Goal: Information Seeking & Learning: Check status

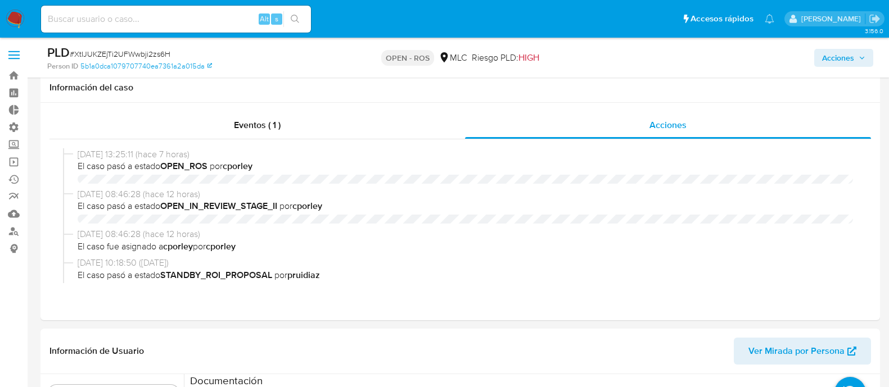
select select "10"
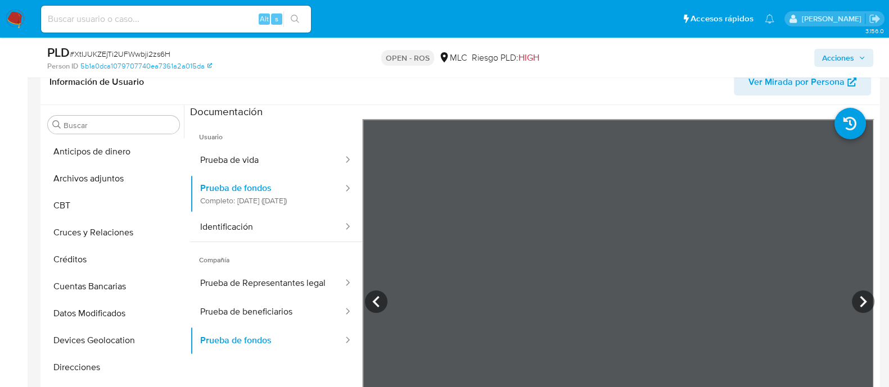
scroll to position [45, 0]
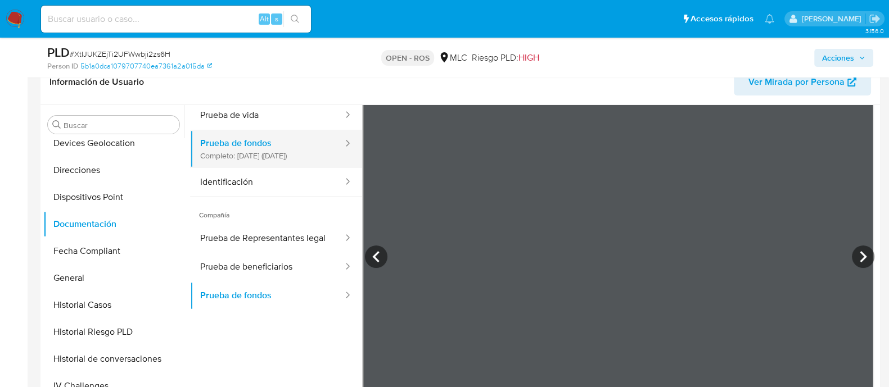
click at [247, 151] on button "Prueba de fondos Completo: 16/08/2025 (hace 10 días)" at bounding box center [267, 149] width 154 height 38
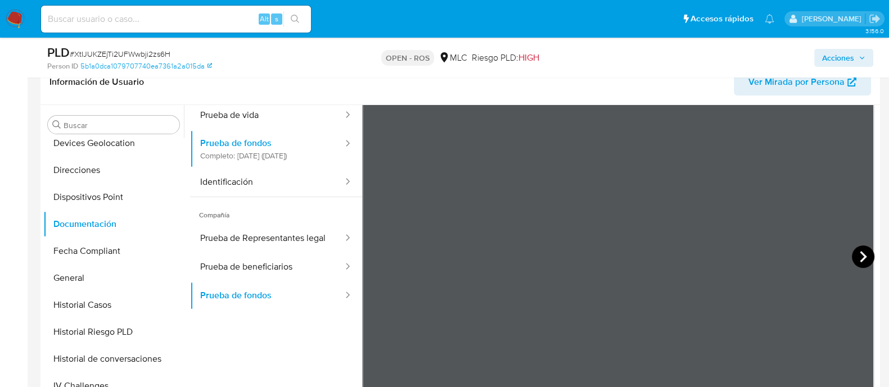
click at [855, 254] on icon at bounding box center [863, 257] width 22 height 22
click at [854, 257] on icon at bounding box center [863, 257] width 22 height 22
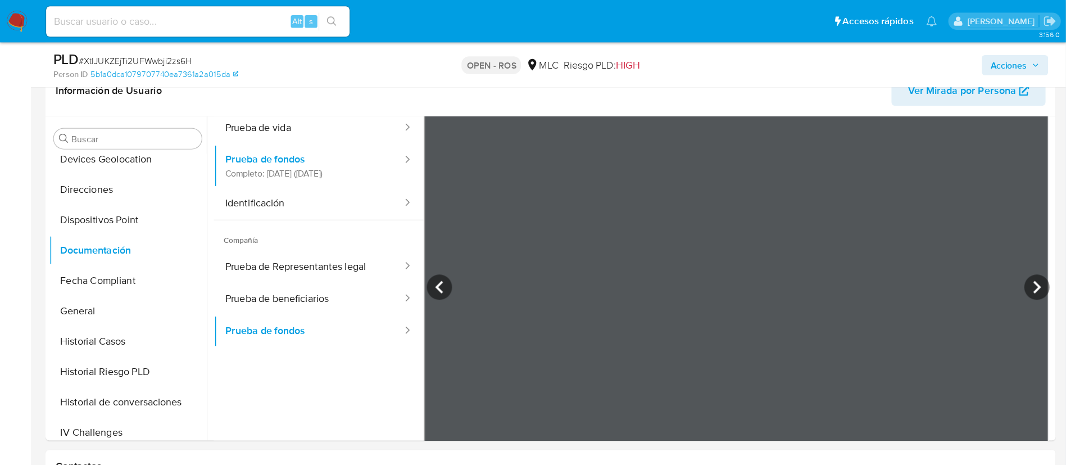
scroll to position [46, 0]
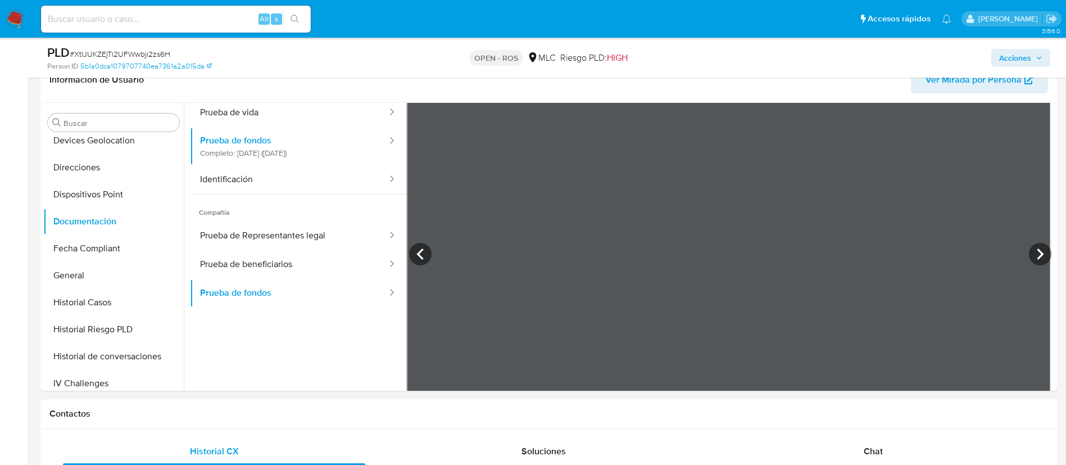
drag, startPoint x: 882, startPoint y: 7, endPoint x: 730, endPoint y: 56, distance: 160.0
click at [730, 56] on div "Acciones" at bounding box center [885, 57] width 332 height 26
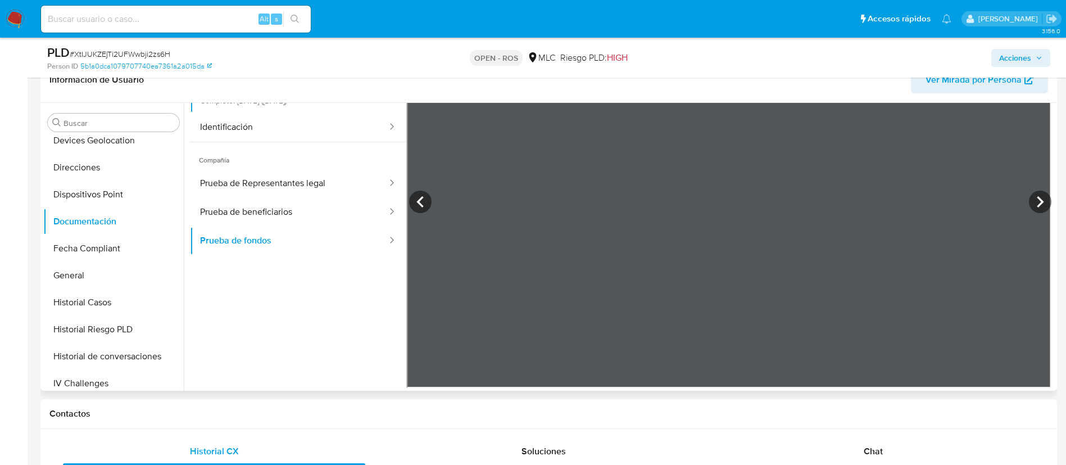
click at [888, 80] on span "Ver Mirada por Persona" at bounding box center [974, 79] width 96 height 27
click at [463, 387] on div "Contactos" at bounding box center [548, 414] width 1017 height 30
click at [355, 387] on h1 "Contactos" at bounding box center [548, 413] width 999 height 11
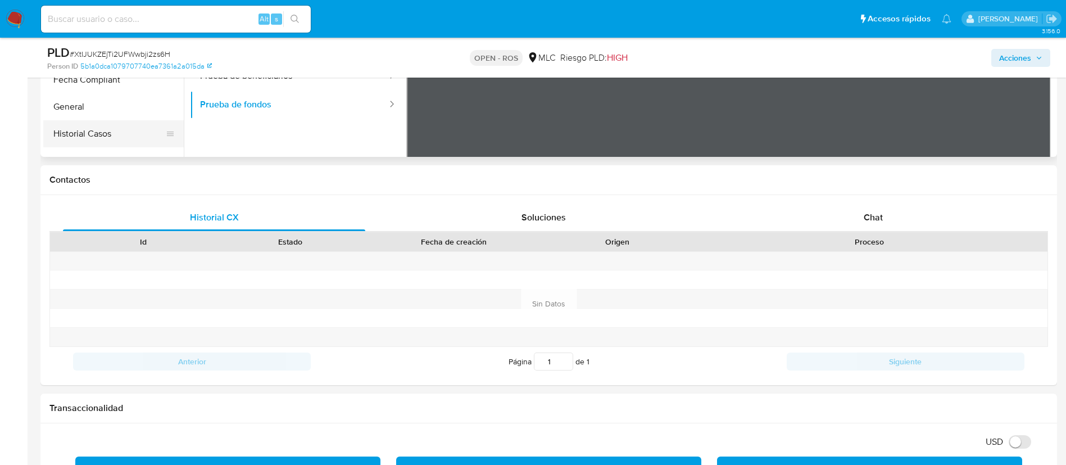
scroll to position [132, 0]
click at [102, 137] on button "Historial Casos" at bounding box center [109, 134] width 132 height 27
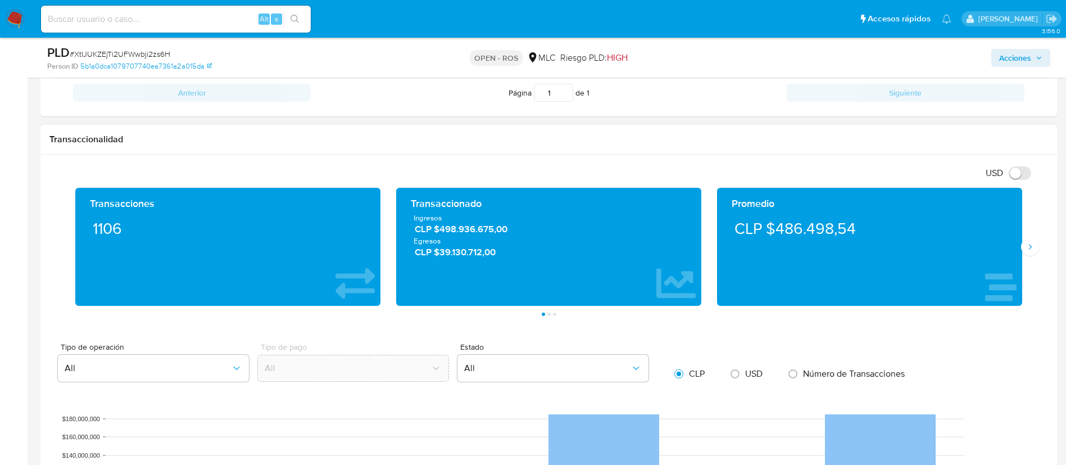
scroll to position [764, 0]
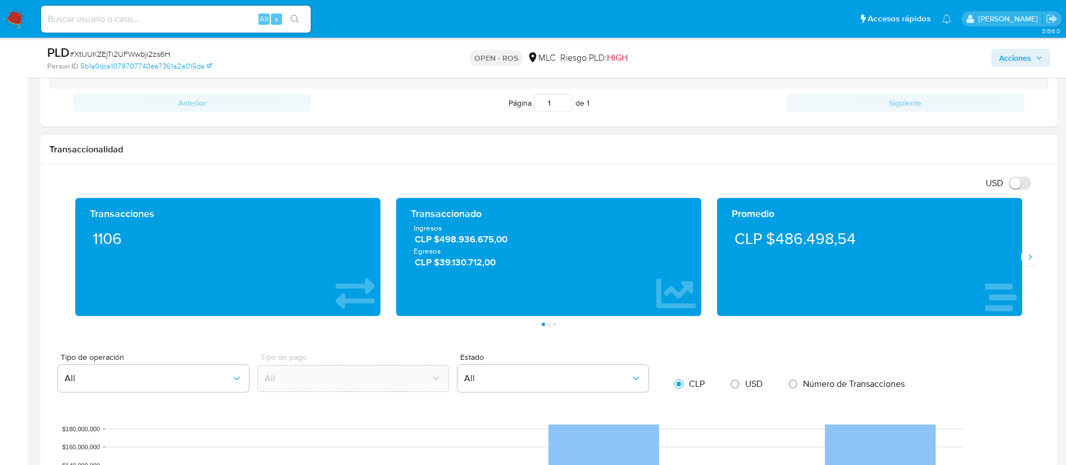
click at [888, 265] on div "Transacciones 1106 Transaccionado Ingresos CLP $498.936.675,00 Egresos CLP $39.…" at bounding box center [548, 262] width 999 height 128
click at [888, 261] on icon "Siguiente" at bounding box center [1030, 256] width 9 height 9
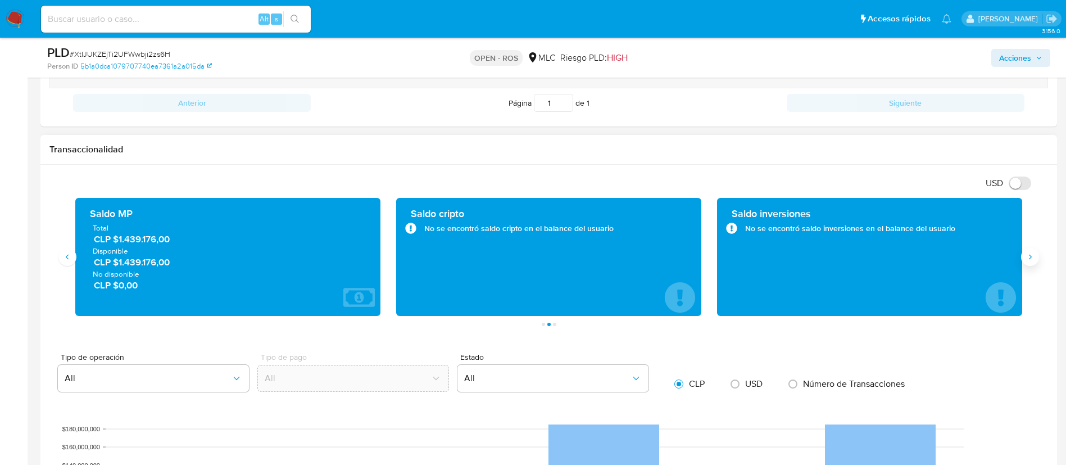
click at [888, 261] on icon "Siguiente" at bounding box center [1030, 256] width 9 height 9
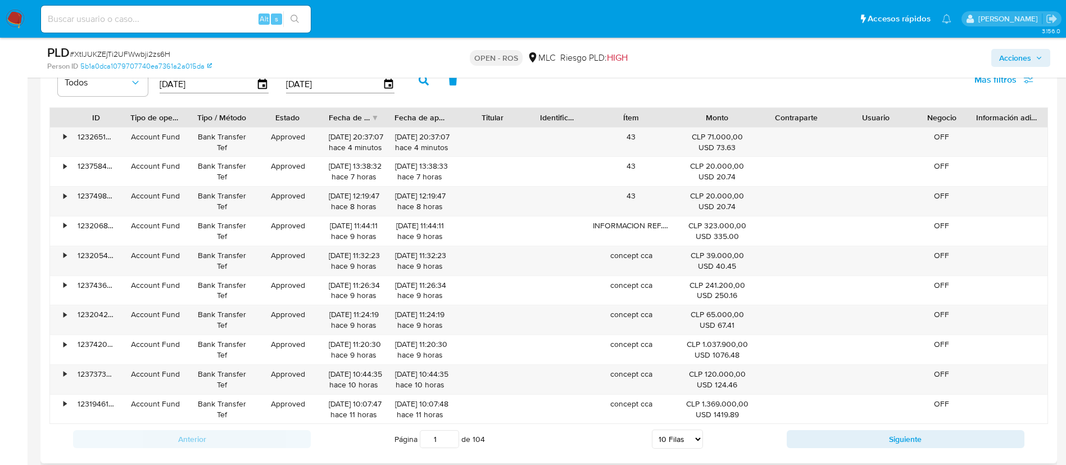
scroll to position [1362, 0]
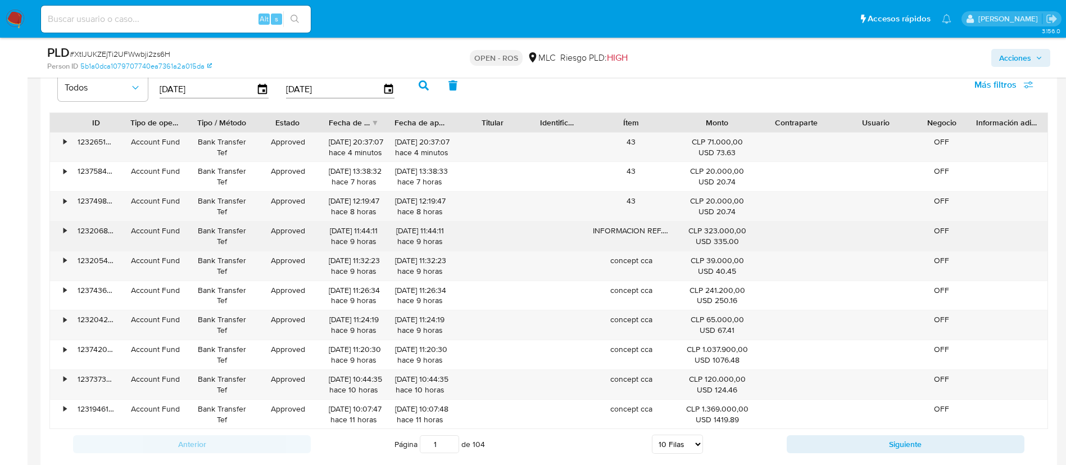
click at [626, 230] on div "INFORMACION REF. 250826981034" at bounding box center [631, 235] width 93 height 29
click at [62, 233] on div "•" at bounding box center [60, 235] width 20 height 29
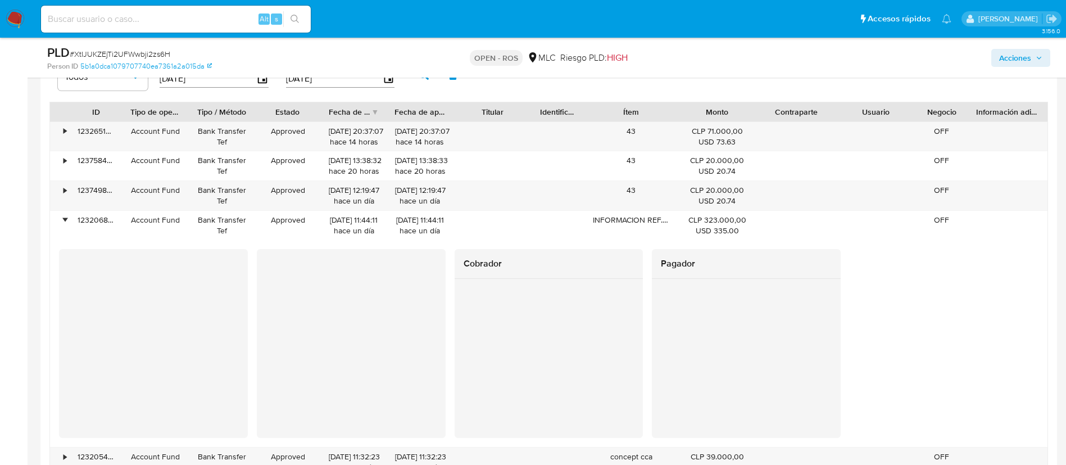
scroll to position [1375, 0]
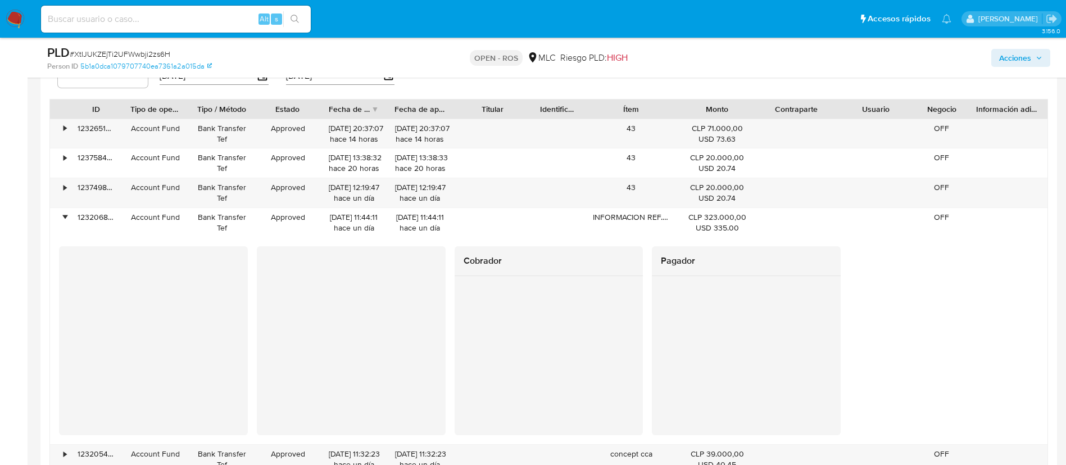
click at [437, 301] on div at bounding box center [351, 340] width 189 height 189
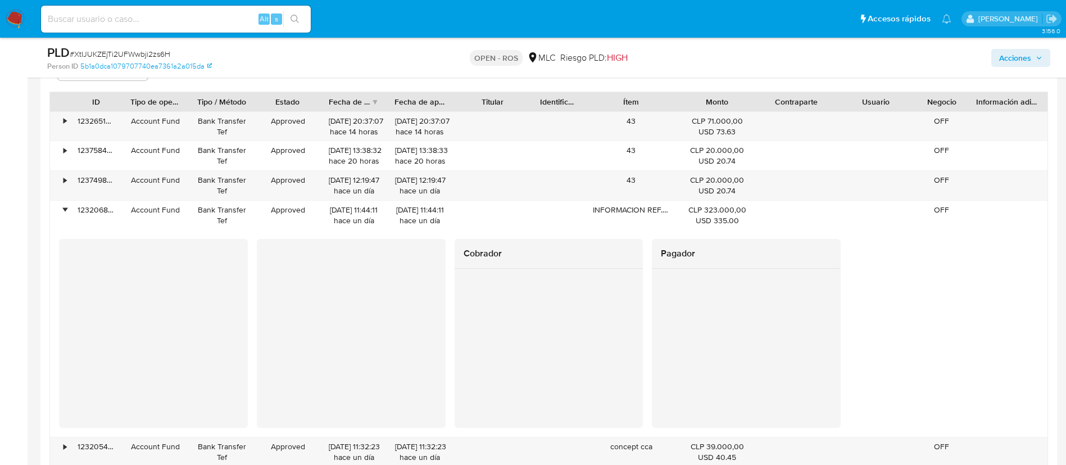
scroll to position [1384, 0]
click at [625, 128] on div "43" at bounding box center [631, 125] width 93 height 29
click at [64, 120] on div "•" at bounding box center [65, 120] width 3 height 11
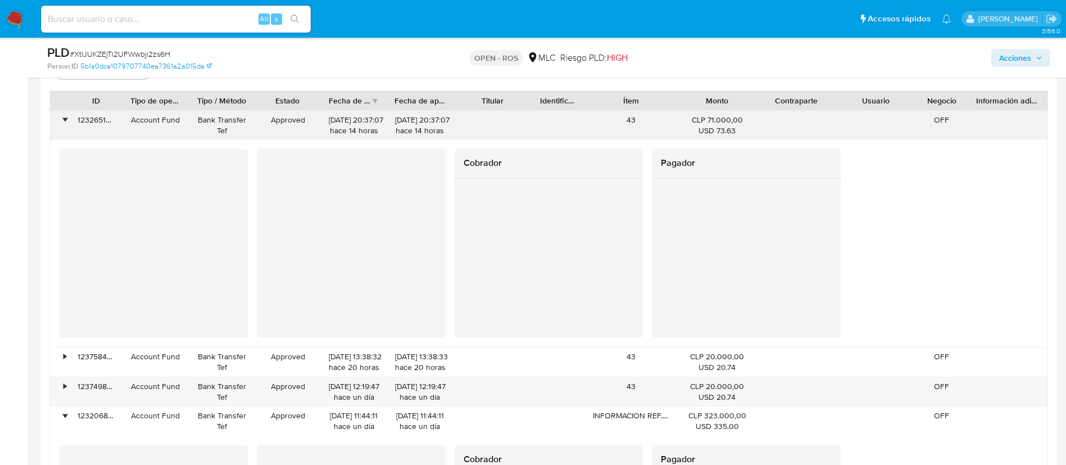
click at [62, 122] on div "•" at bounding box center [60, 125] width 20 height 29
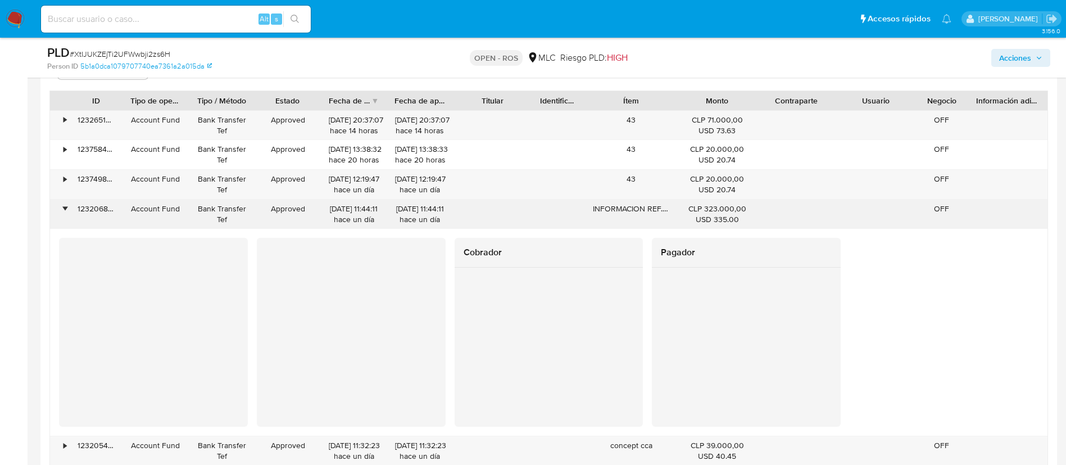
click at [61, 207] on div "•" at bounding box center [60, 214] width 20 height 29
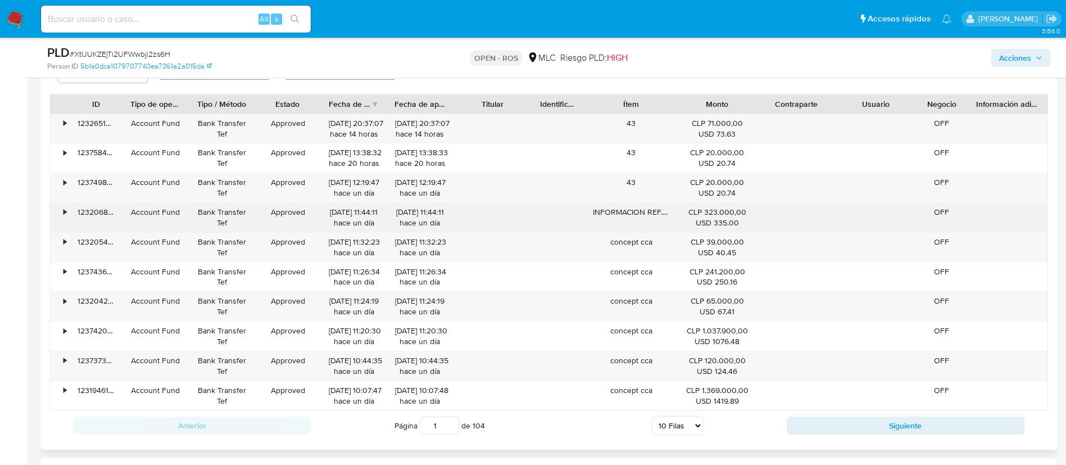
scroll to position [1386, 0]
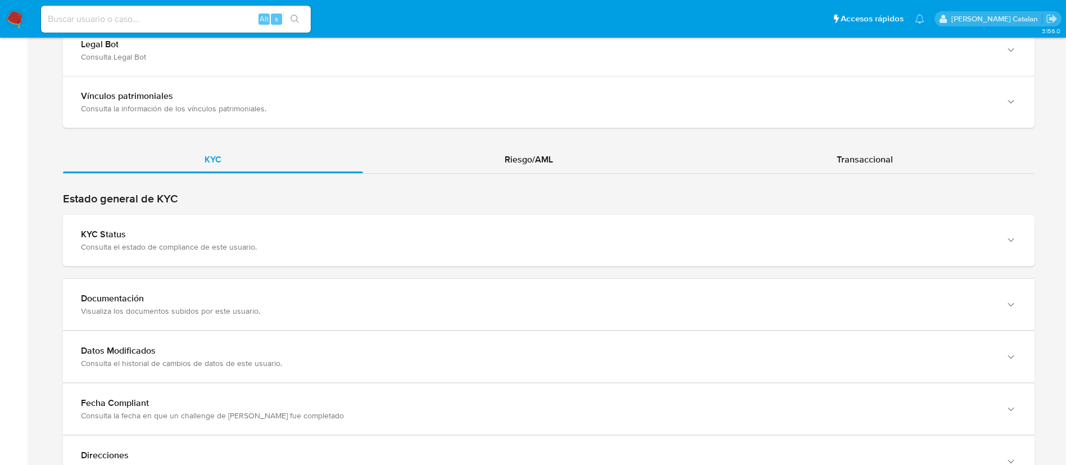
scroll to position [1126, 0]
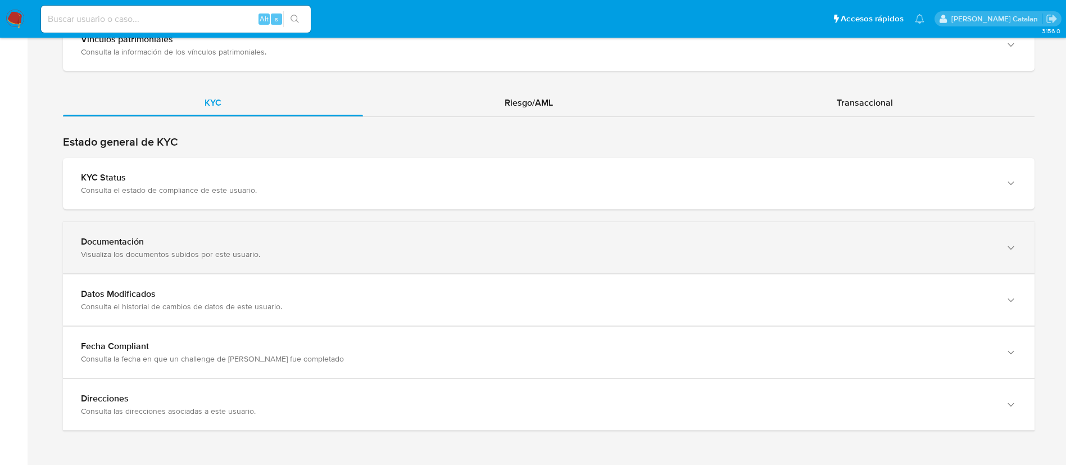
click at [688, 224] on div "Documentación Visualiza los documentos subidos por este usuario." at bounding box center [549, 247] width 972 height 51
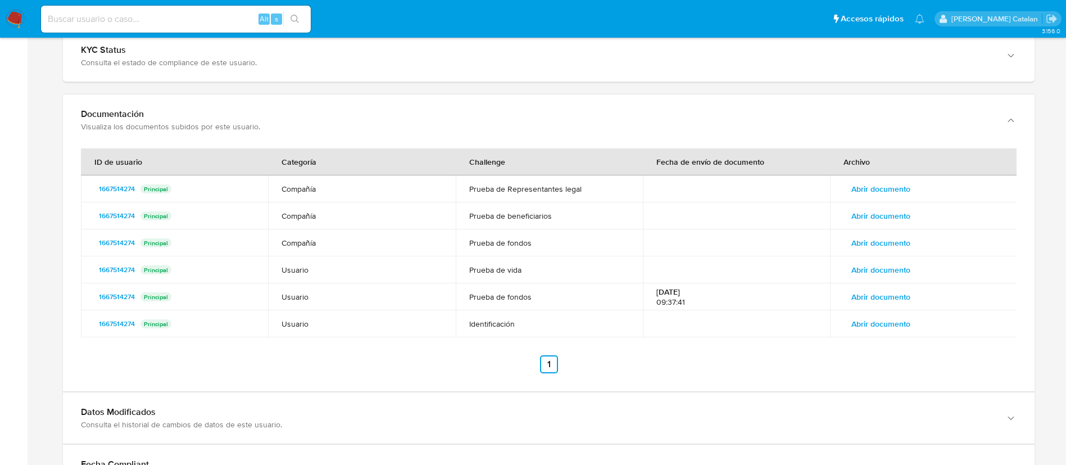
scroll to position [1254, 0]
click at [884, 271] on span "Abrir documento" at bounding box center [881, 269] width 59 height 16
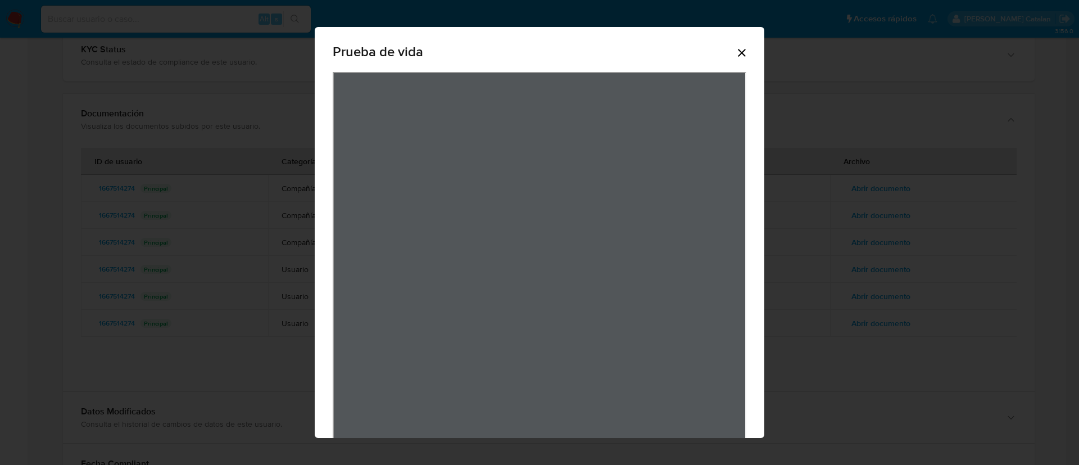
click at [727, 55] on div "Prueba de vida" at bounding box center [540, 54] width 414 height 36
click at [735, 54] on icon "Cerrar" at bounding box center [741, 52] width 13 height 13
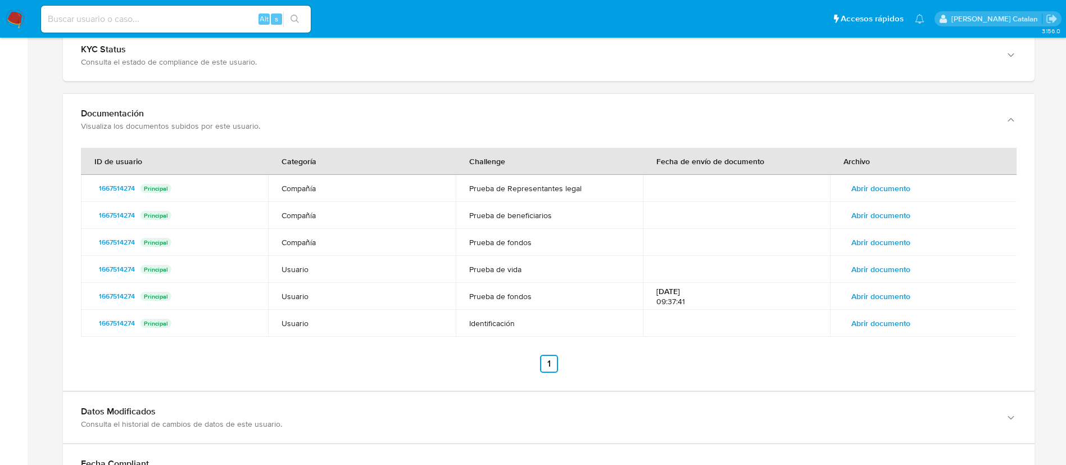
click at [866, 288] on span "Abrir documento" at bounding box center [881, 296] width 59 height 16
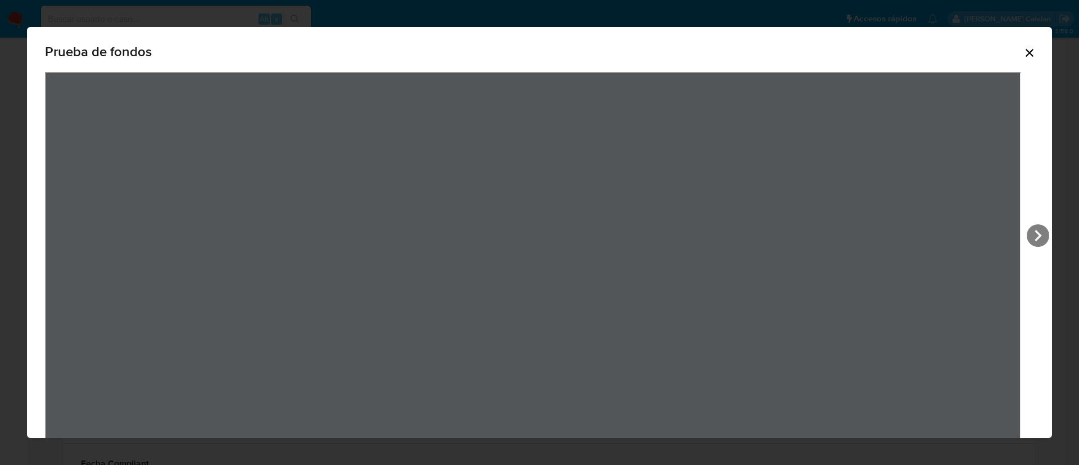
click at [1023, 50] on icon "Cerrar" at bounding box center [1029, 52] width 13 height 13
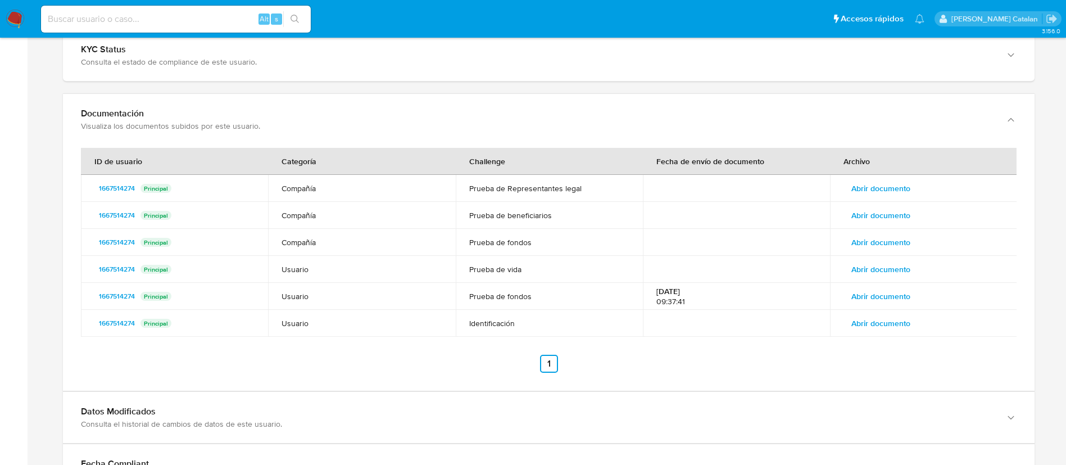
click at [878, 296] on span "Abrir documento" at bounding box center [881, 296] width 59 height 16
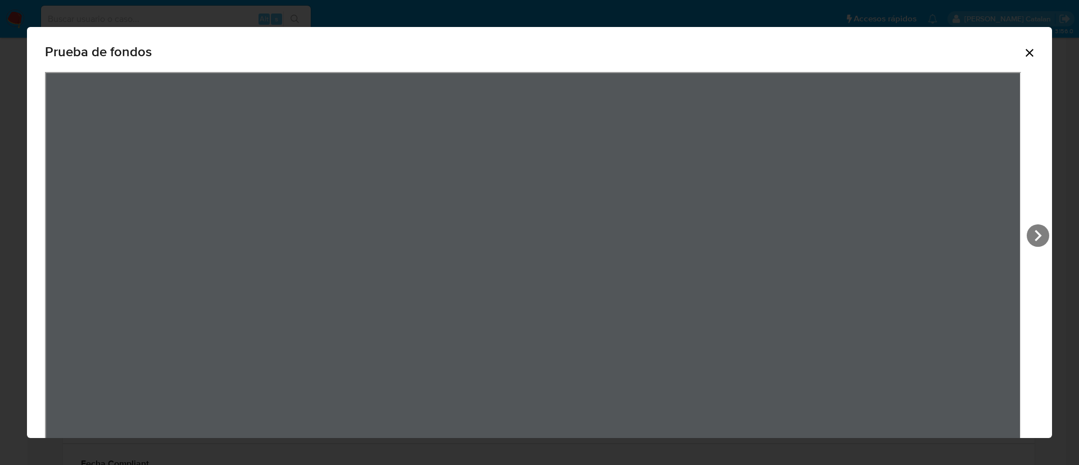
click at [1023, 47] on icon "Cerrar" at bounding box center [1029, 52] width 13 height 13
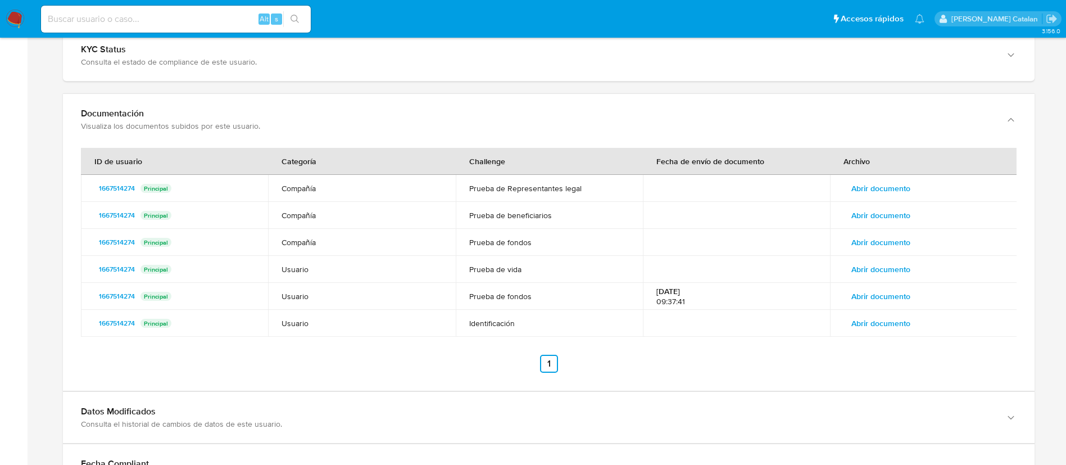
click at [857, 238] on span "Abrir documento" at bounding box center [881, 242] width 59 height 16
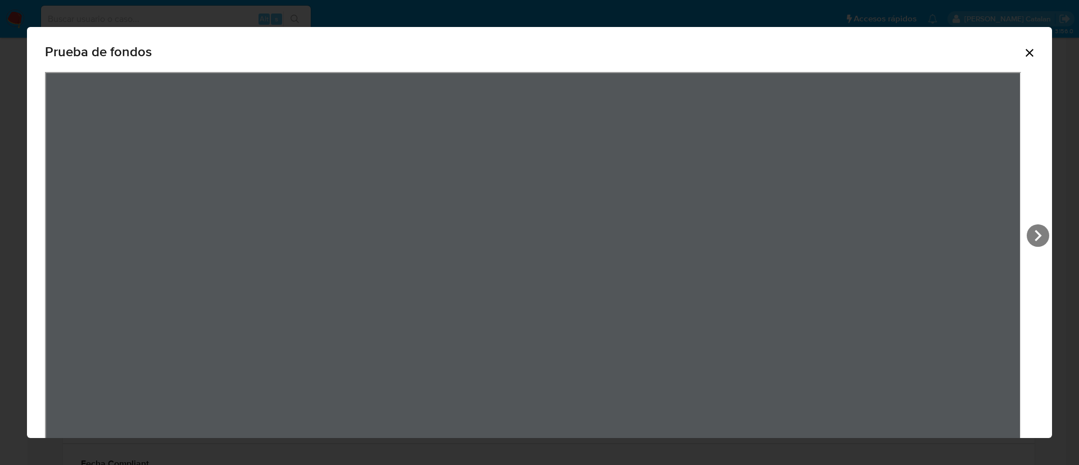
click at [1023, 59] on icon "Cerrar" at bounding box center [1029, 52] width 13 height 13
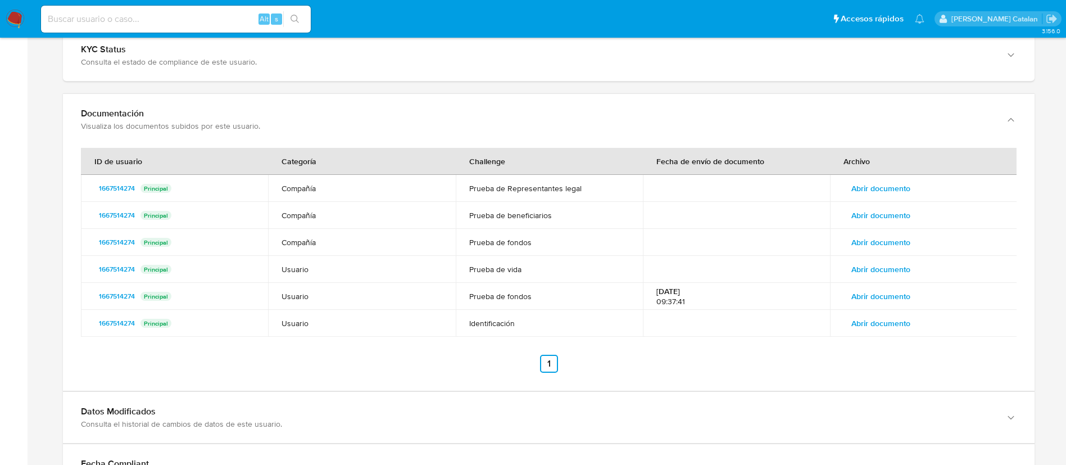
click at [870, 239] on span "Abrir documento" at bounding box center [881, 242] width 59 height 16
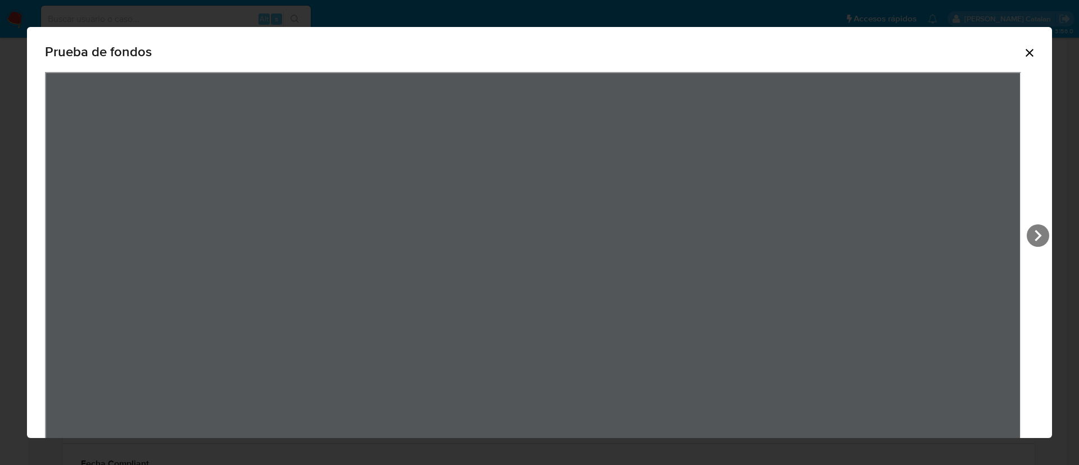
click at [1023, 53] on icon "Cerrar" at bounding box center [1029, 52] width 13 height 13
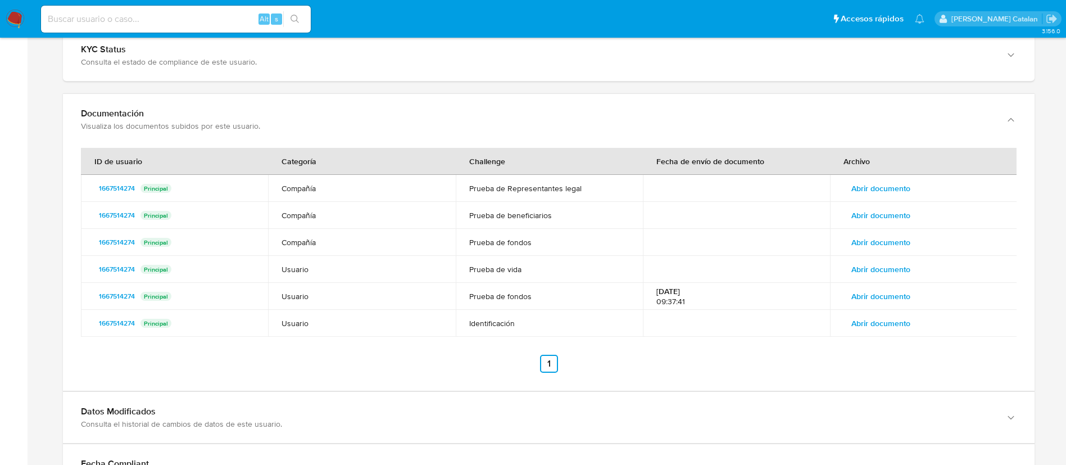
click at [877, 239] on span "Abrir documento" at bounding box center [881, 242] width 59 height 16
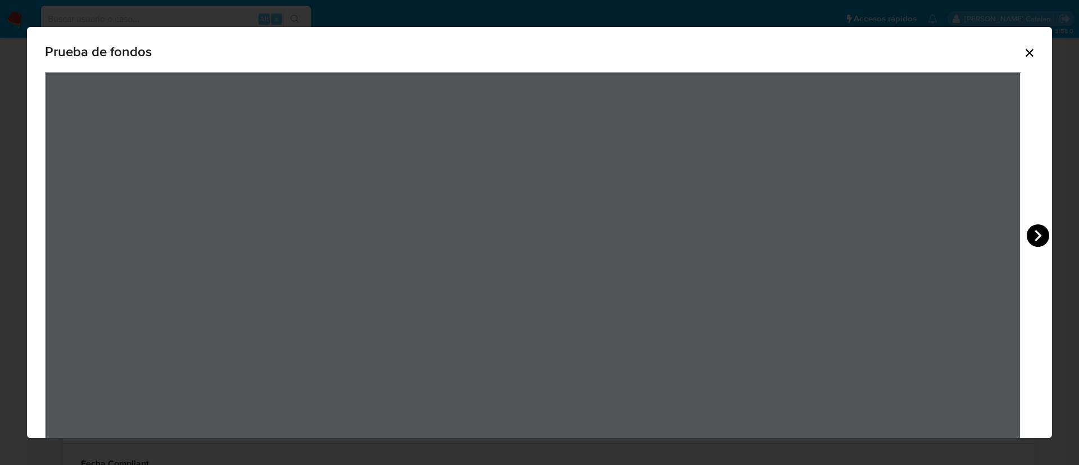
click at [1037, 226] on icon "View Document Modal" at bounding box center [1038, 235] width 22 height 22
click at [1023, 55] on icon "Cerrar" at bounding box center [1029, 52] width 13 height 13
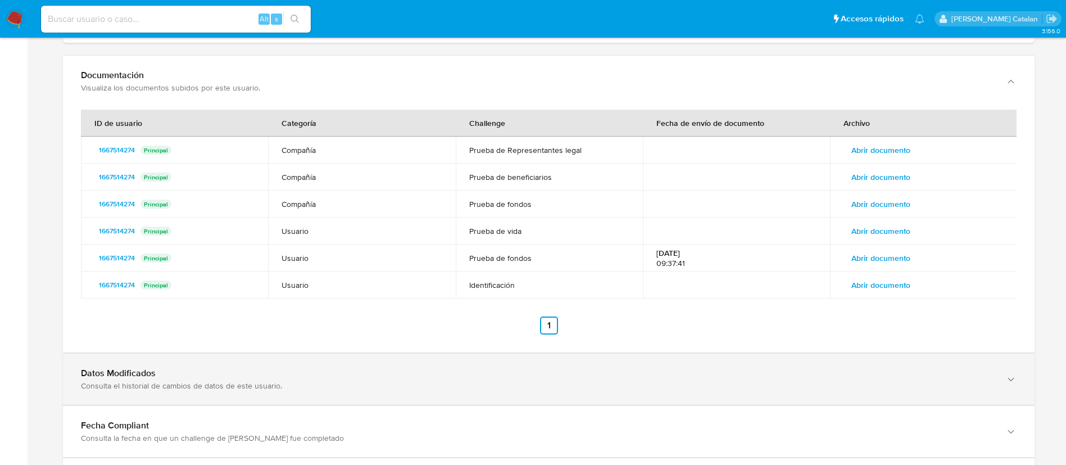
scroll to position [1283, 0]
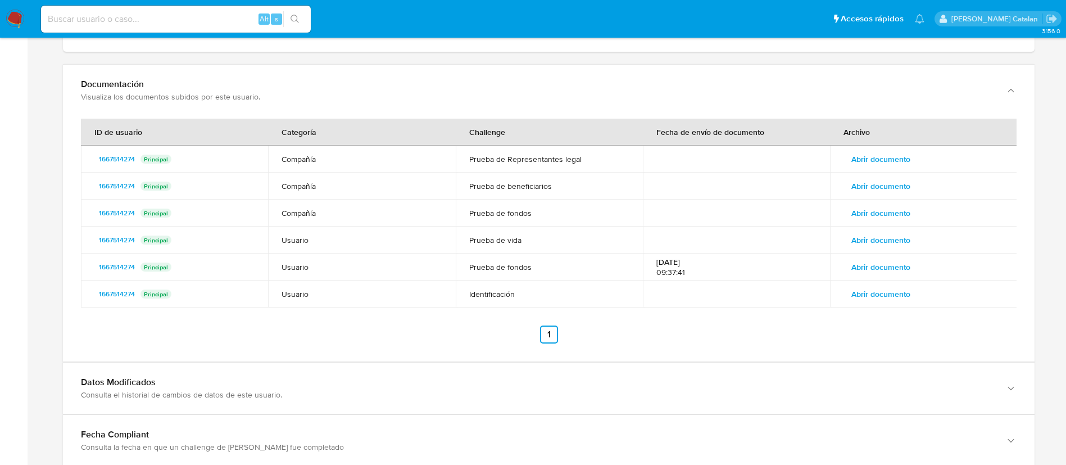
click at [883, 268] on span "Abrir documento" at bounding box center [881, 267] width 59 height 16
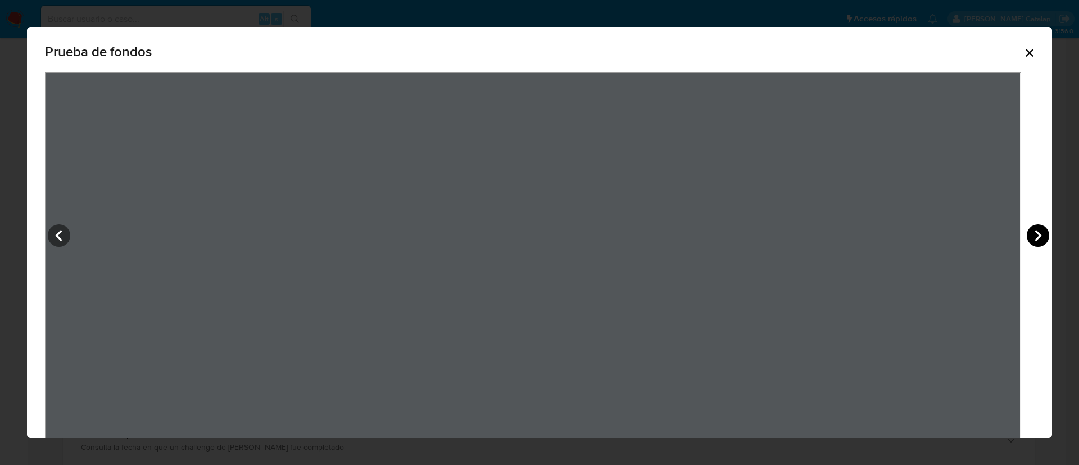
click at [1041, 236] on icon "View Document Modal" at bounding box center [1038, 235] width 22 height 22
click at [1023, 46] on icon "Cerrar" at bounding box center [1029, 52] width 13 height 13
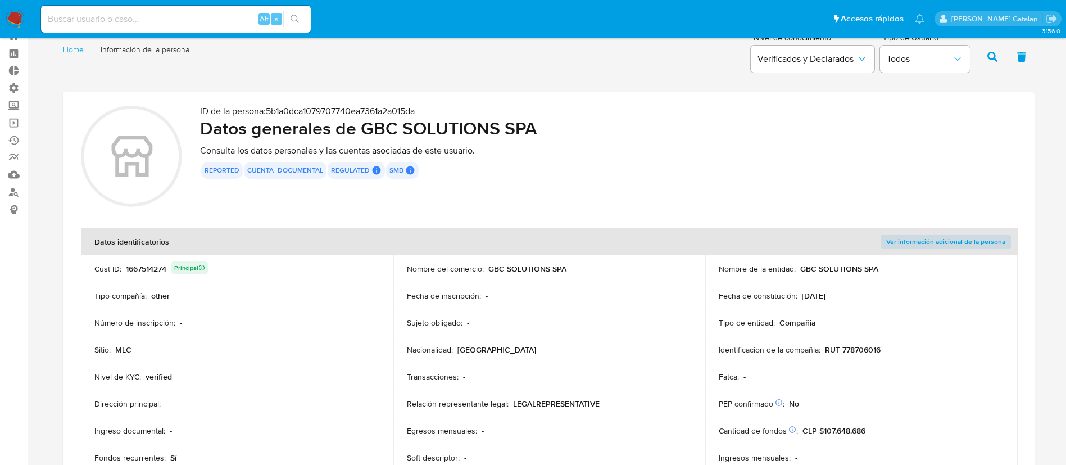
scroll to position [0, 0]
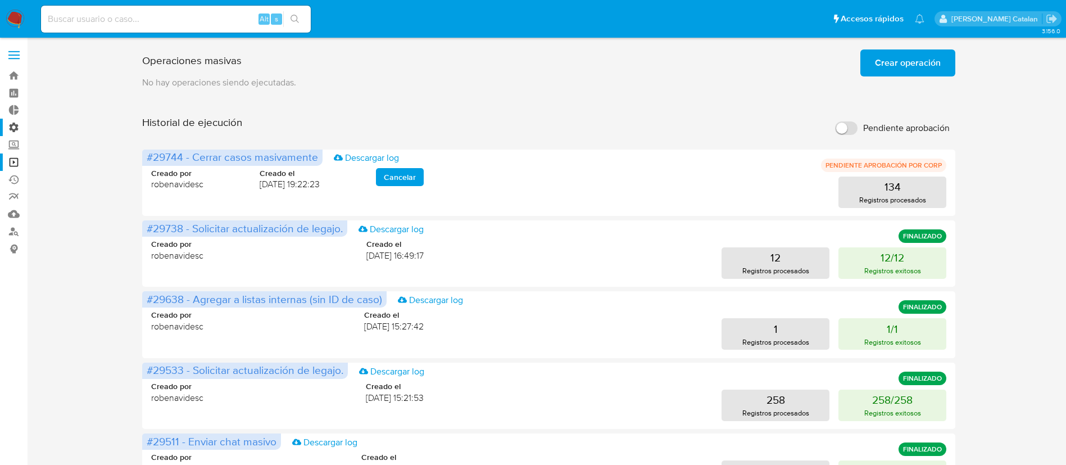
click at [13, 125] on label "Administración" at bounding box center [67, 127] width 134 height 17
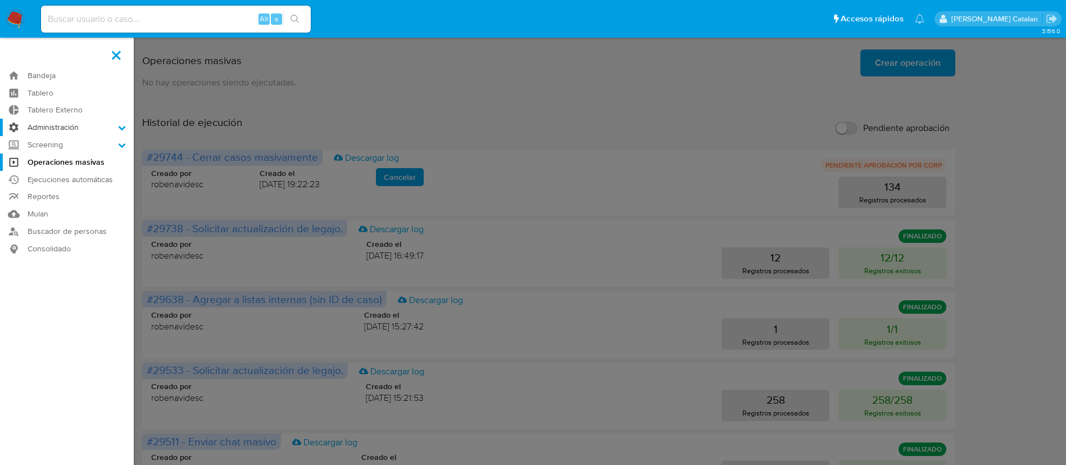
click at [0, 0] on input "Administración" at bounding box center [0, 0] width 0 height 0
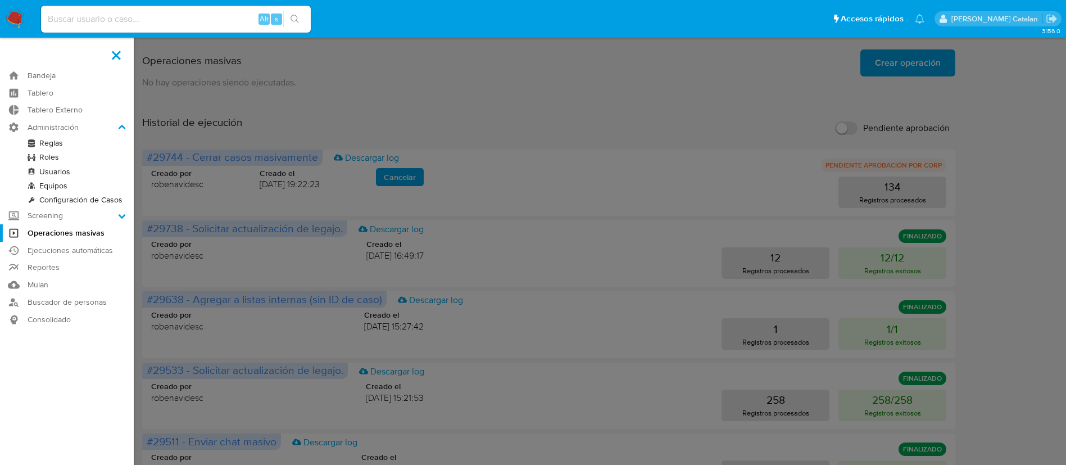
click at [47, 182] on link "Equipos" at bounding box center [67, 186] width 134 height 14
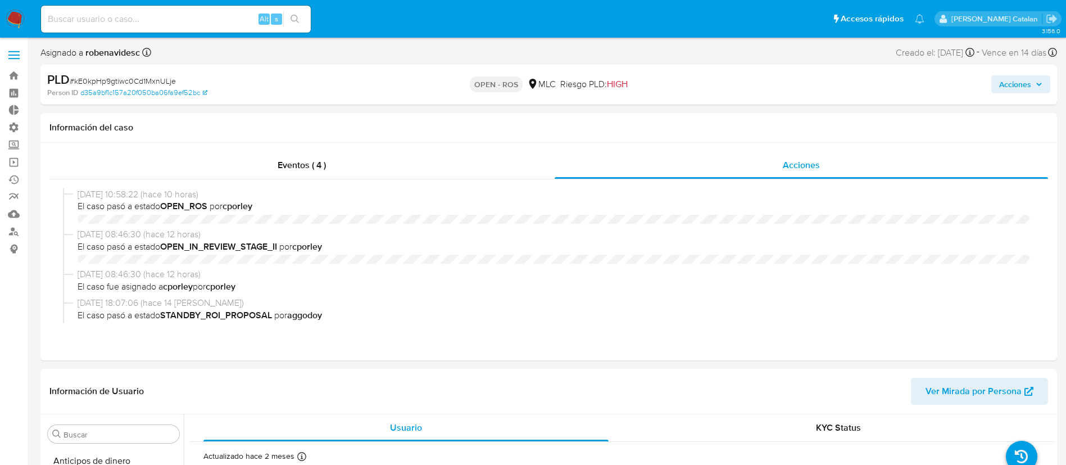
select select "10"
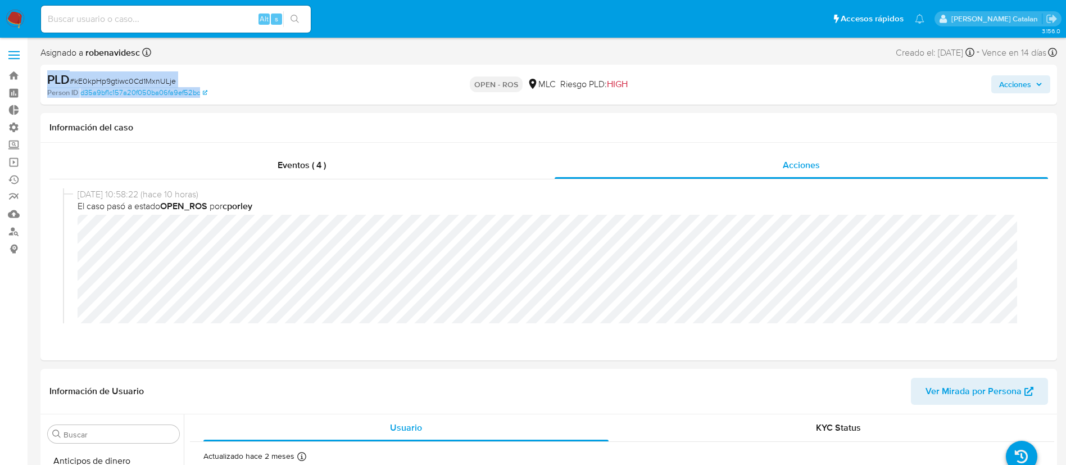
scroll to position [475, 0]
